Goal: Understand process/instructions

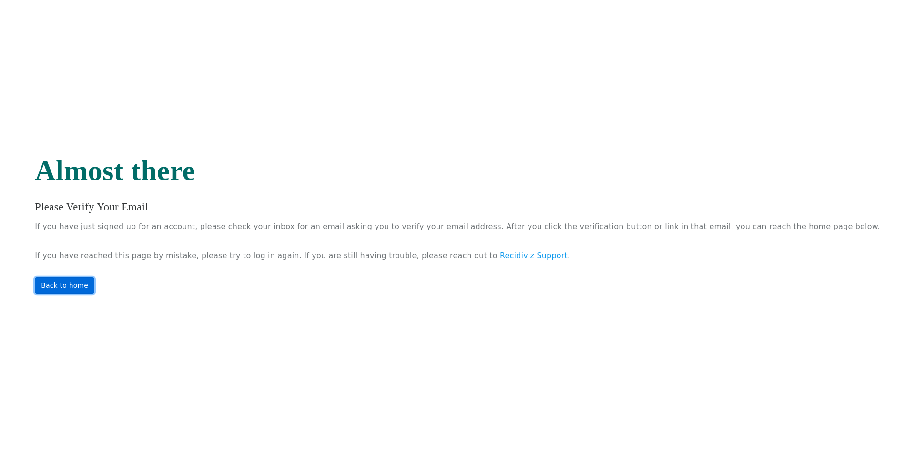
click at [94, 282] on link "Back to home" at bounding box center [65, 285] width 60 height 17
click at [94, 288] on link "Back to home" at bounding box center [65, 285] width 60 height 17
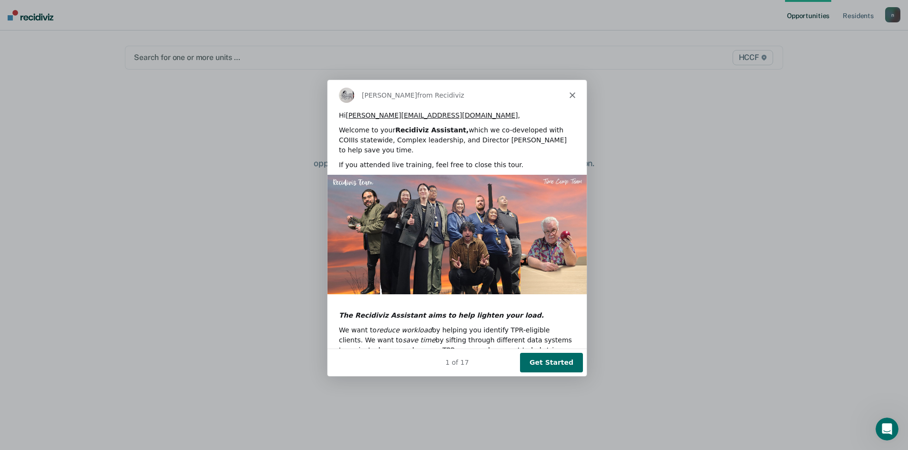
click at [572, 367] on button "Get Started" at bounding box center [550, 362] width 63 height 20
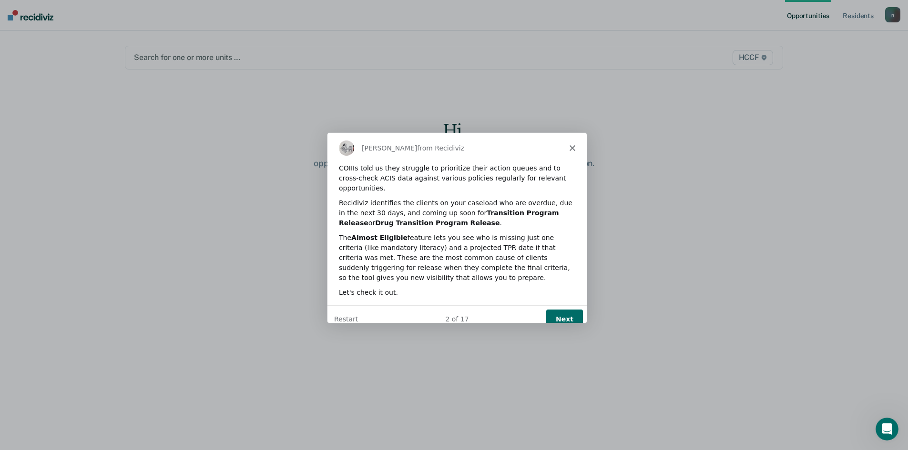
click at [561, 305] on div "2 of 17 Next Restart" at bounding box center [455, 319] width 259 height 28
click at [561, 309] on button "Next" at bounding box center [563, 319] width 37 height 20
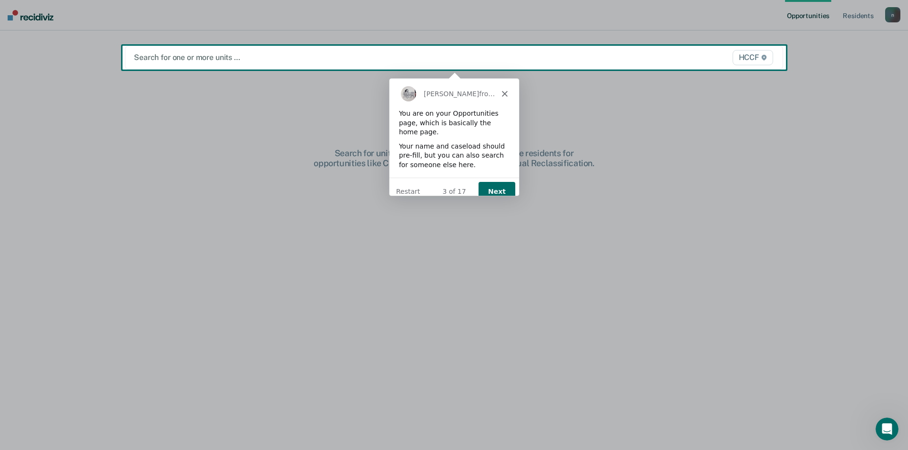
click at [496, 182] on button "Next" at bounding box center [496, 192] width 37 height 20
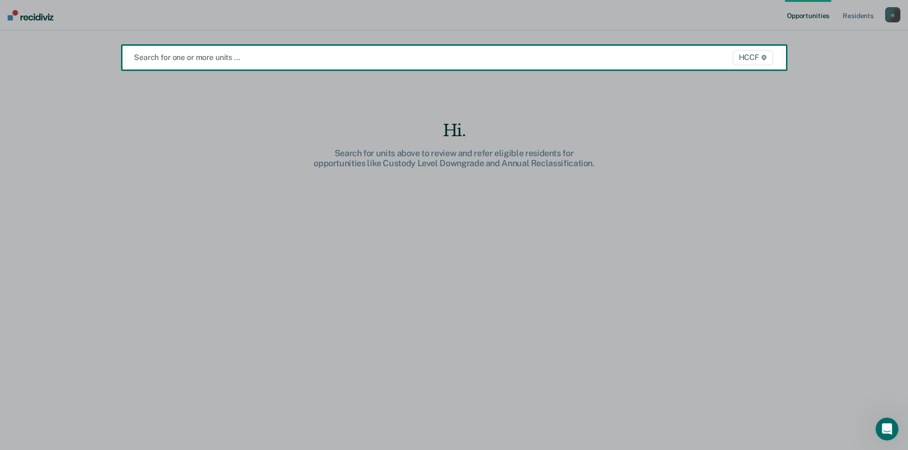
click at [496, 182] on button "Next" at bounding box center [496, 192] width 37 height 20
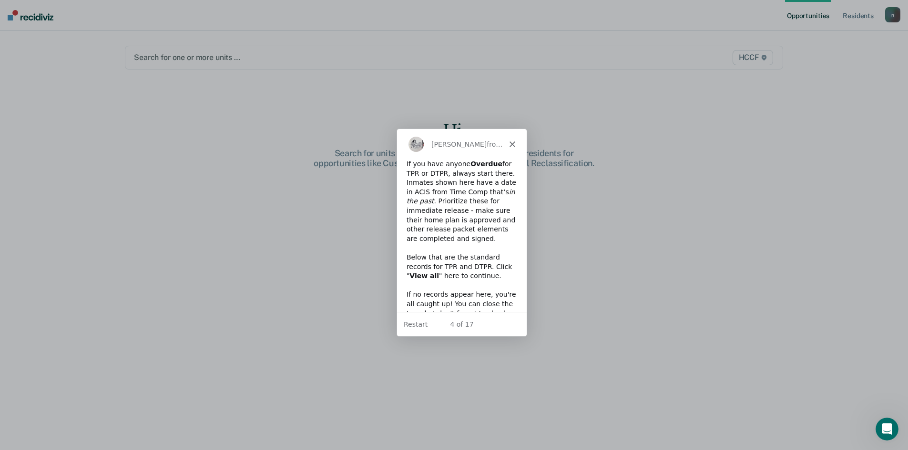
click at [510, 151] on div "Kim from Recidiviz" at bounding box center [461, 144] width 130 height 31
click at [515, 149] on div "Kim from Recidiviz" at bounding box center [461, 144] width 130 height 31
click at [513, 147] on div "Kim from Recidiviz" at bounding box center [461, 144] width 130 height 31
click at [511, 146] on icon "Close" at bounding box center [512, 144] width 6 height 6
